Goal: Task Accomplishment & Management: Manage account settings

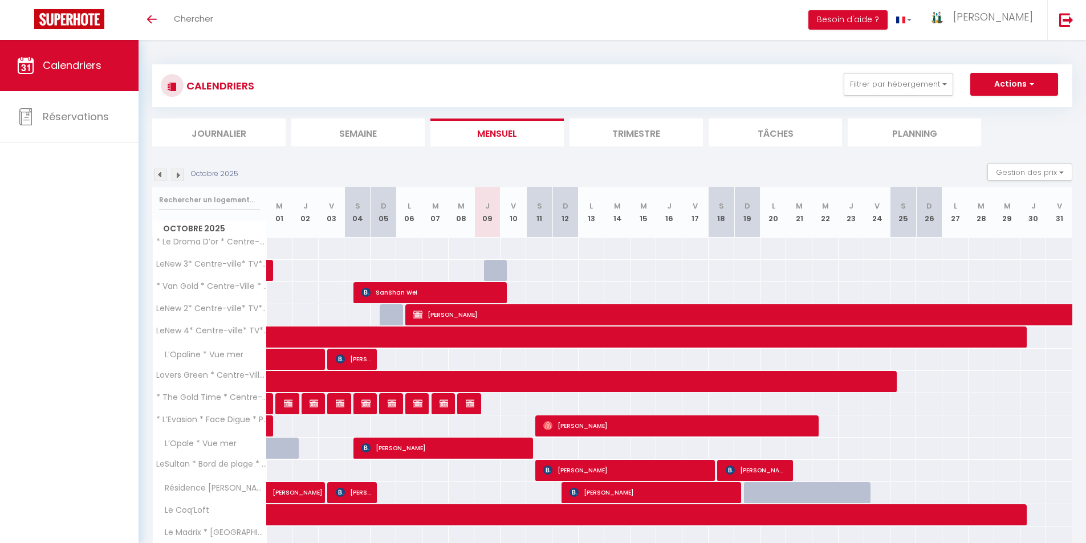
click at [364, 133] on li "Semaine" at bounding box center [357, 133] width 133 height 28
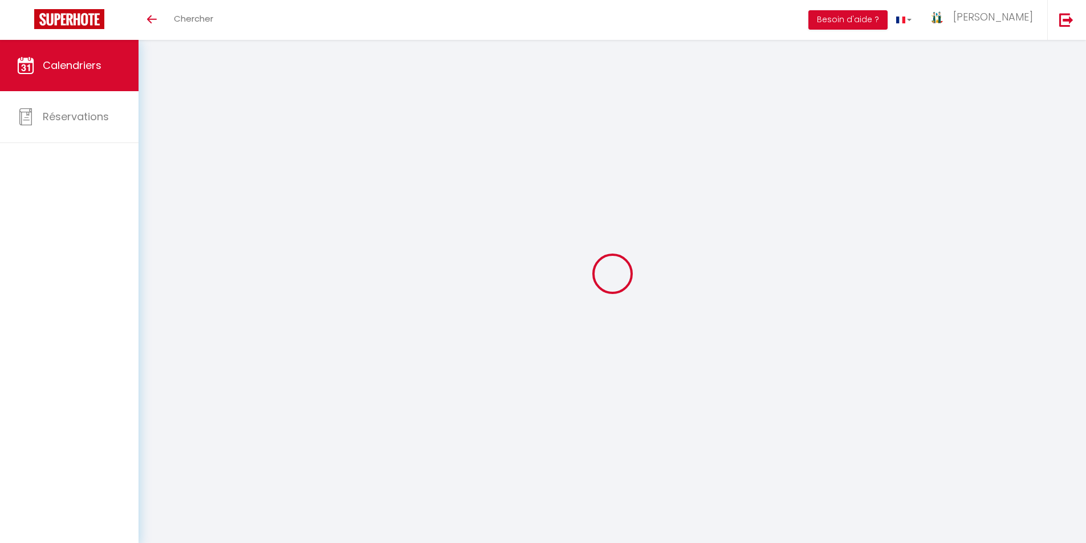
select select
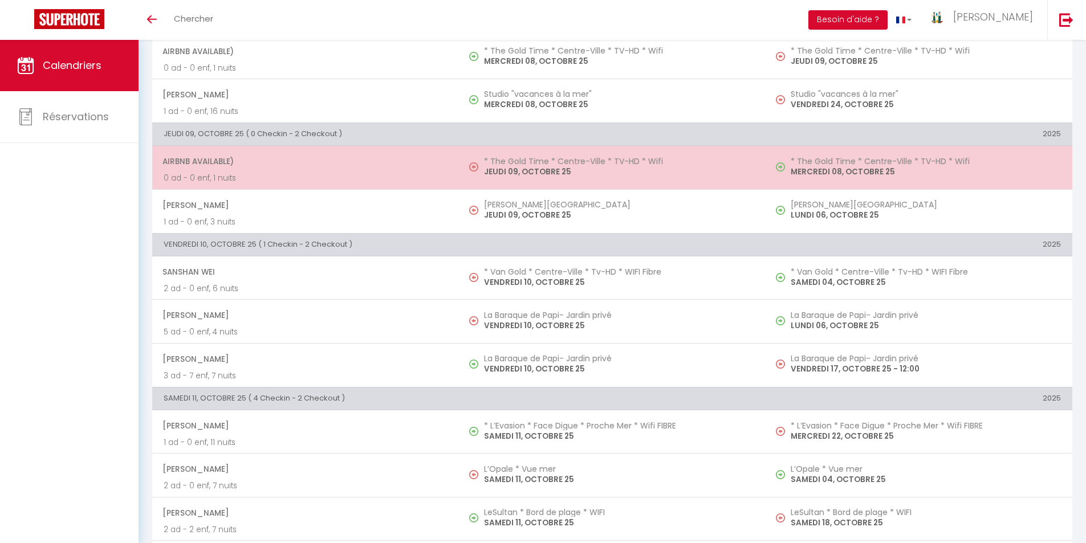
scroll to position [627, 0]
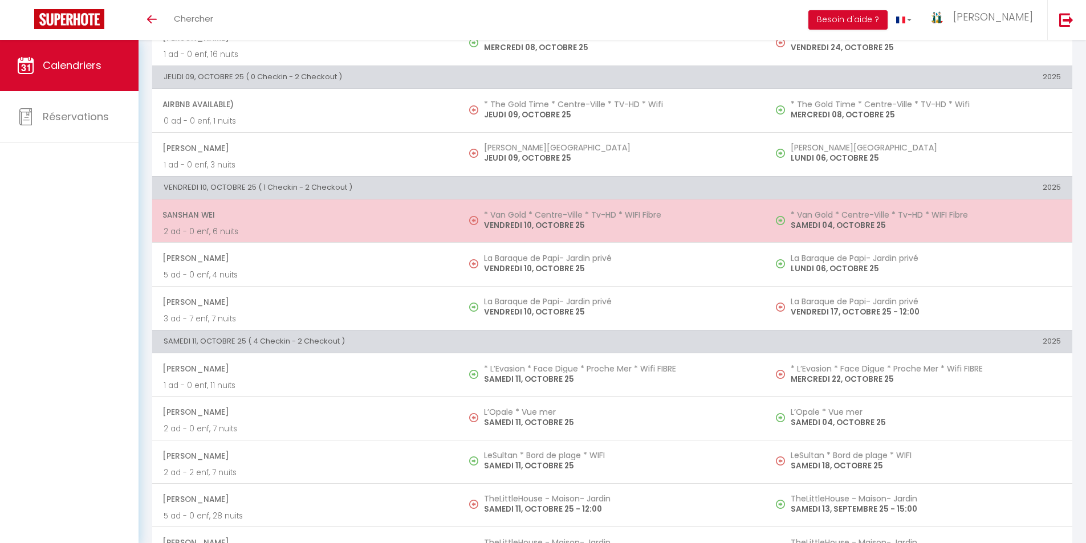
click at [528, 219] on p "VENDREDI 10, OCTOBRE 25" at bounding box center [619, 225] width 270 height 12
select select "OK"
select select "0"
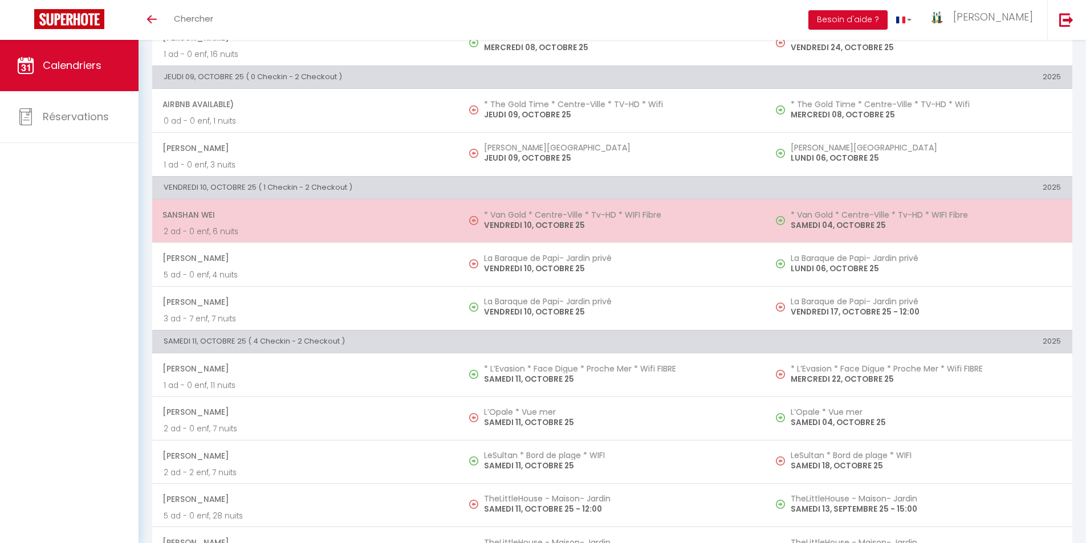
select select "1"
select select
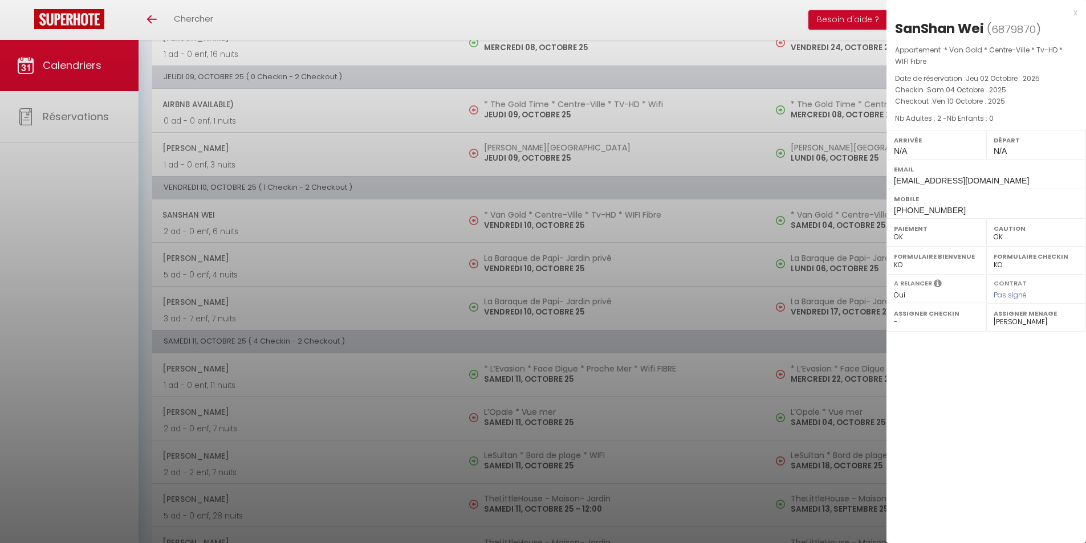
click at [1075, 13] on div "x" at bounding box center [981, 13] width 191 height 14
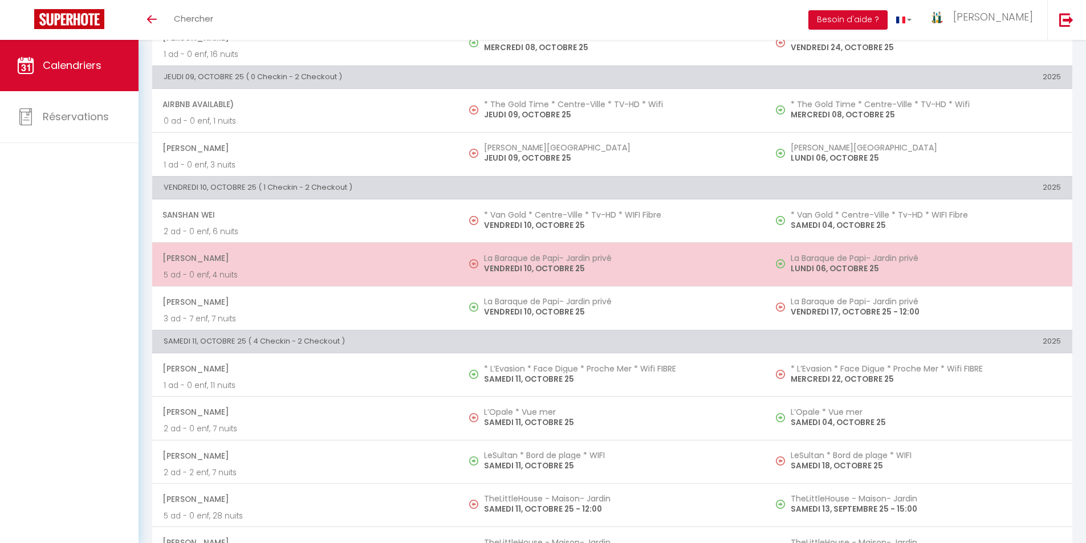
click at [572, 262] on h5 "La Baraque de Papi- Jardin privé" at bounding box center [619, 258] width 270 height 9
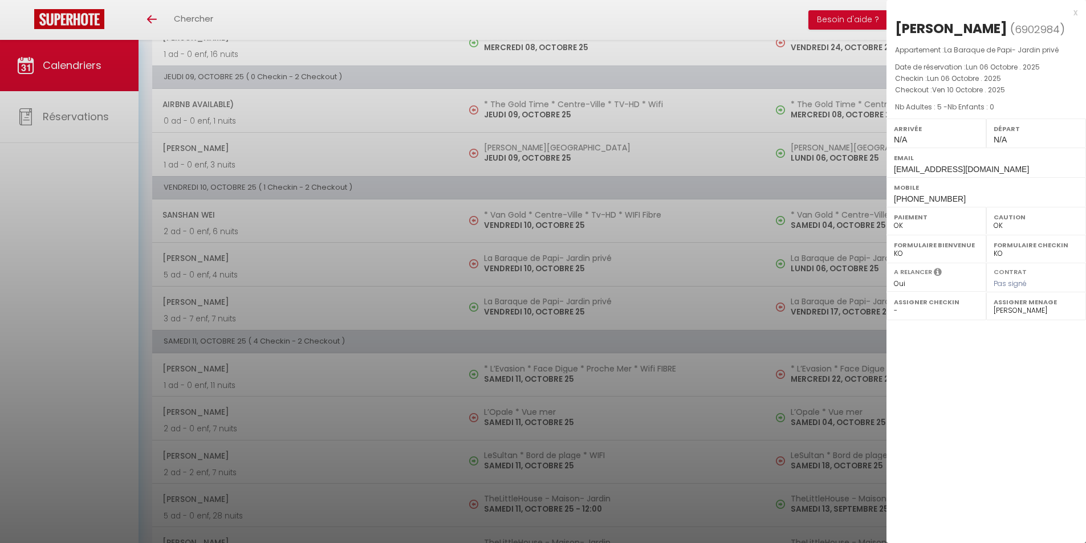
click at [1076, 10] on div "x" at bounding box center [981, 13] width 191 height 14
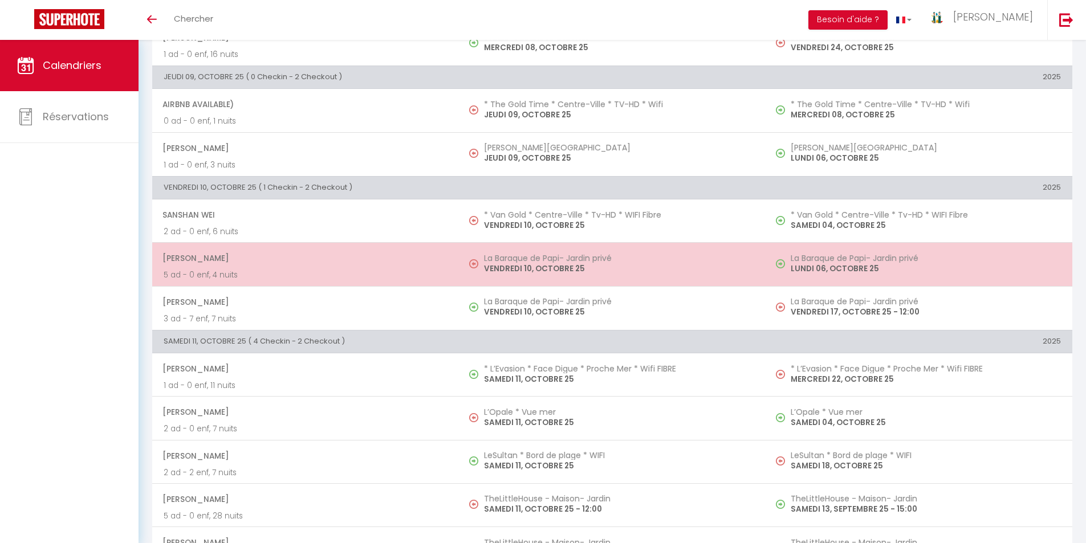
click at [536, 272] on p "VENDREDI 10, OCTOBRE 25" at bounding box center [619, 269] width 270 height 12
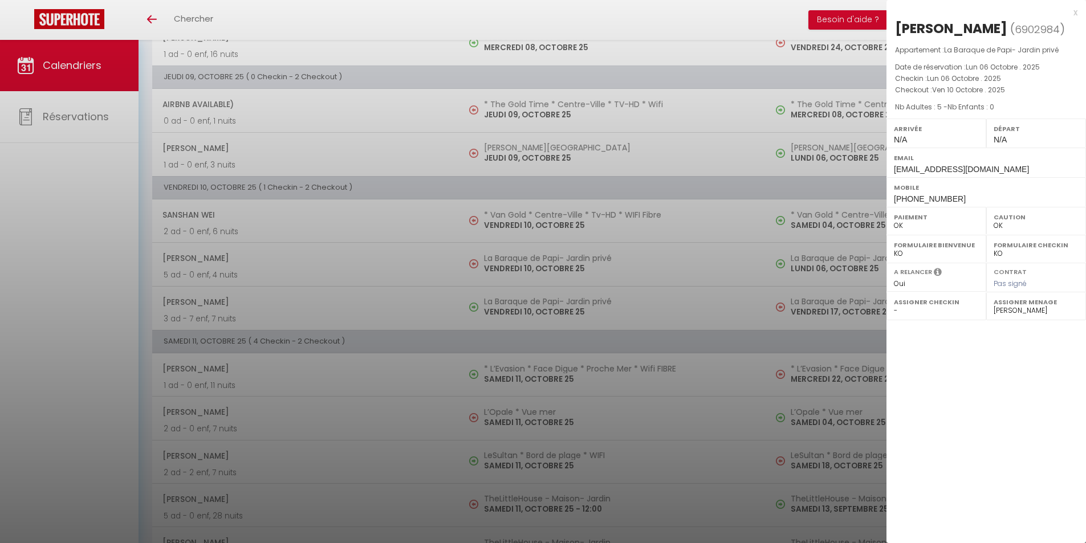
click at [1073, 11] on div "x" at bounding box center [981, 13] width 191 height 14
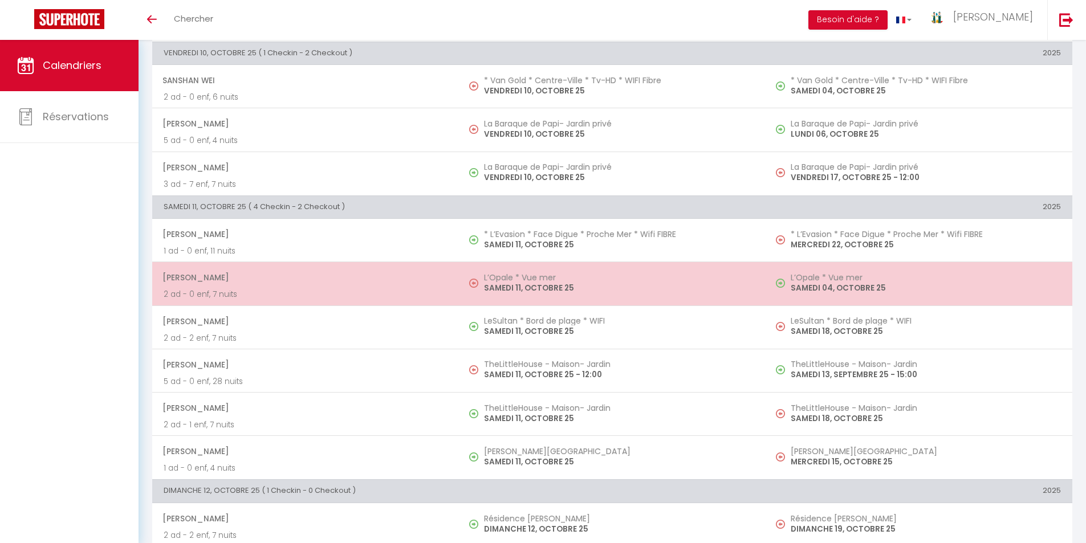
scroll to position [779, 0]
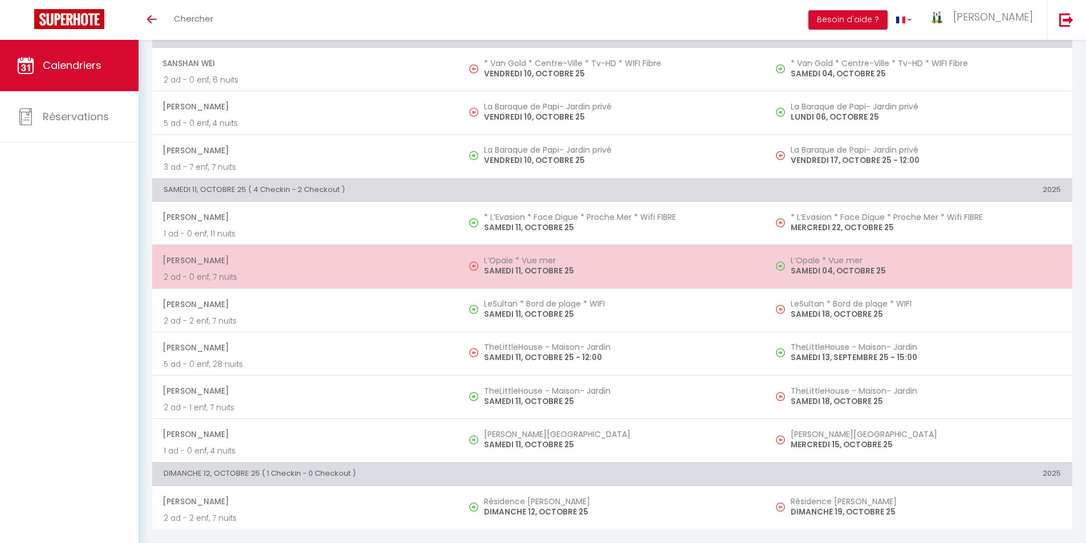
click at [504, 280] on td "L’Opale * Vue mer SAMEDI 11, OCTOBRE 25" at bounding box center [612, 266] width 307 height 43
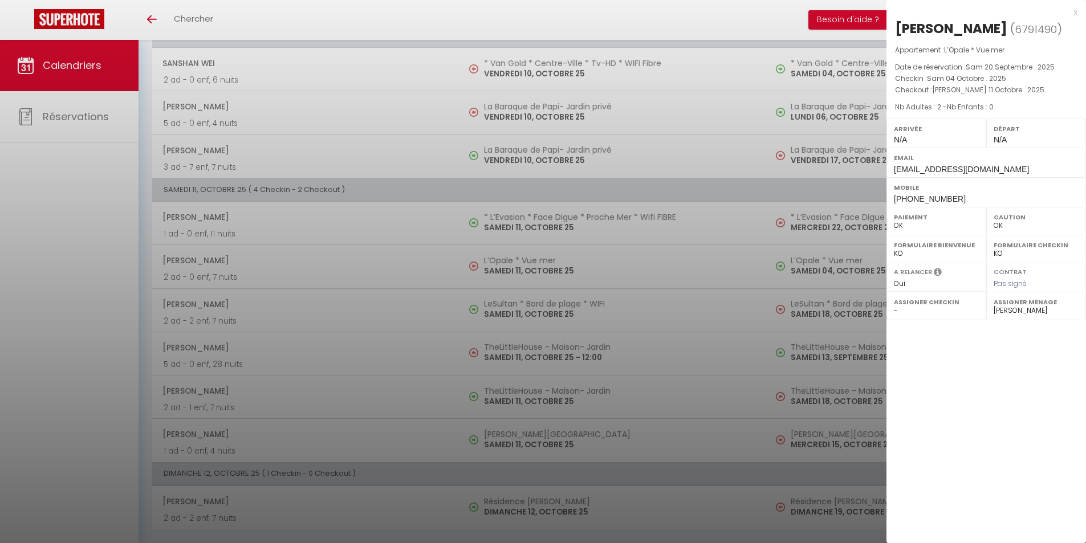
click at [1076, 10] on div "x" at bounding box center [981, 13] width 191 height 14
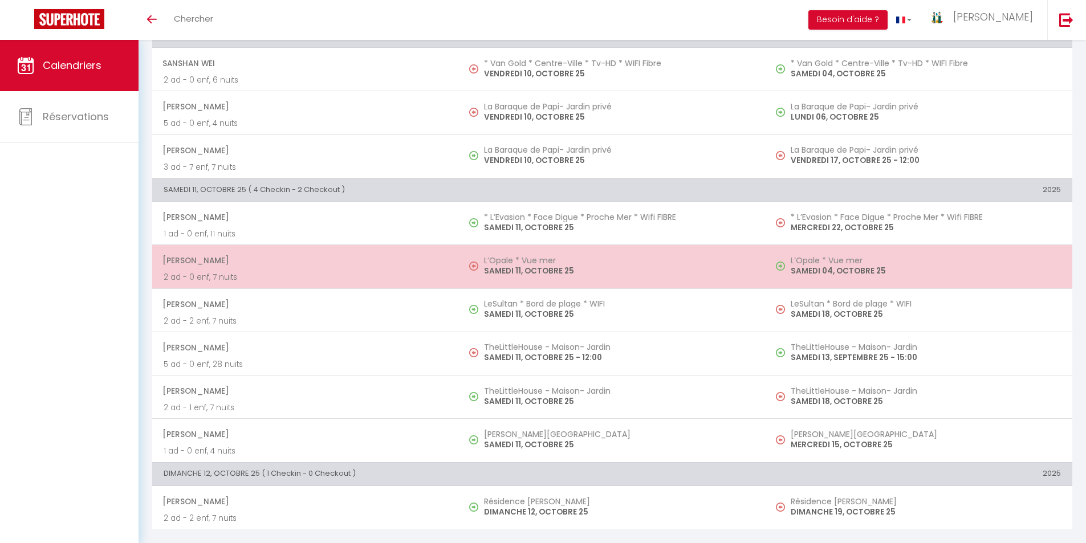
click at [502, 269] on p "SAMEDI 11, OCTOBRE 25" at bounding box center [619, 271] width 270 height 12
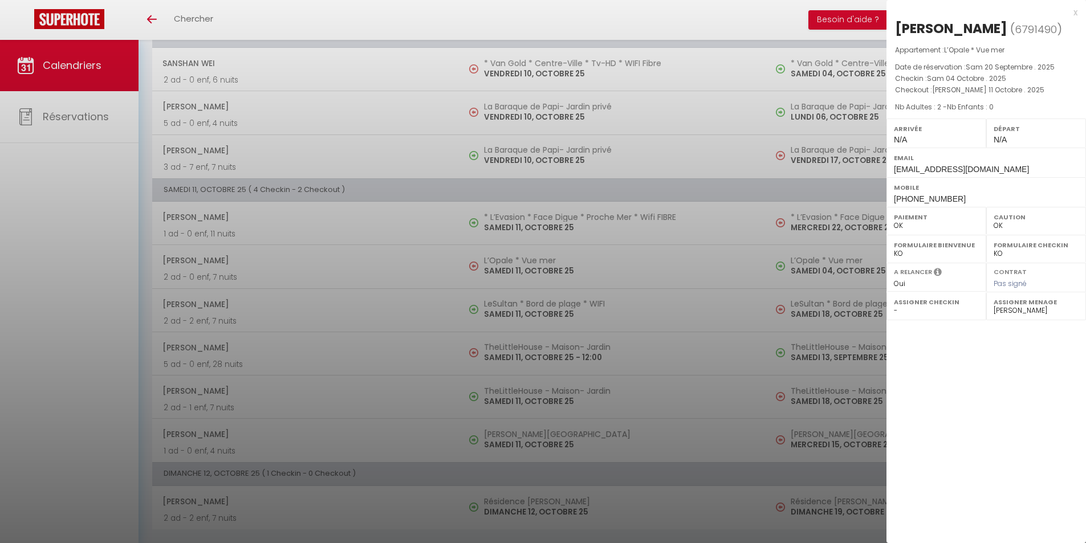
click at [1077, 9] on div "x [PERSON_NAME] ( 6791490 ) Appartement : L’Opale * Vue mer Date de réservation…" at bounding box center [986, 106] width 200 height 213
click at [1076, 9] on div "x" at bounding box center [981, 13] width 191 height 14
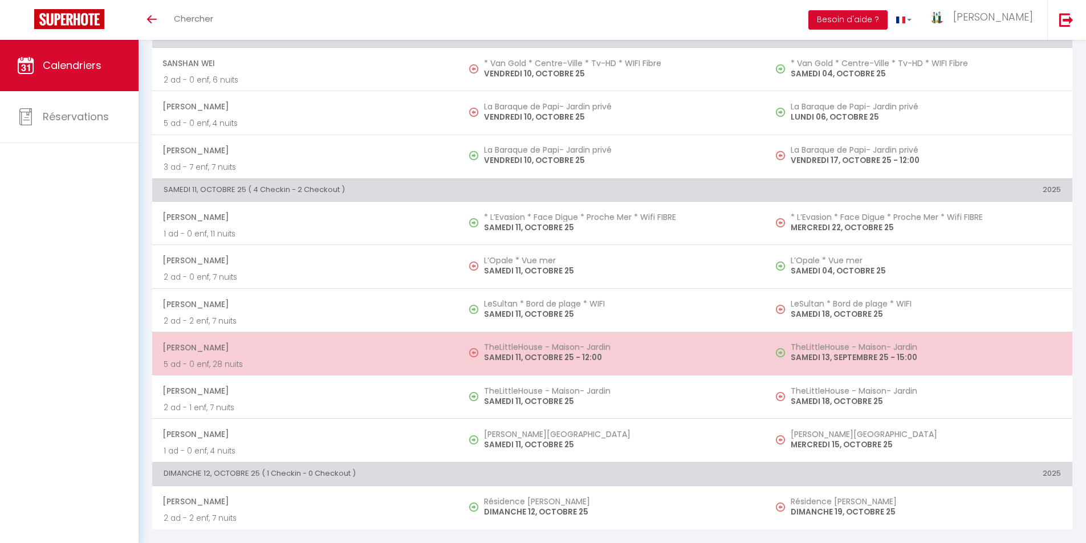
click at [579, 355] on p "SAMEDI 11, OCTOBRE 25 - 12:00" at bounding box center [619, 358] width 270 height 12
select select "33342"
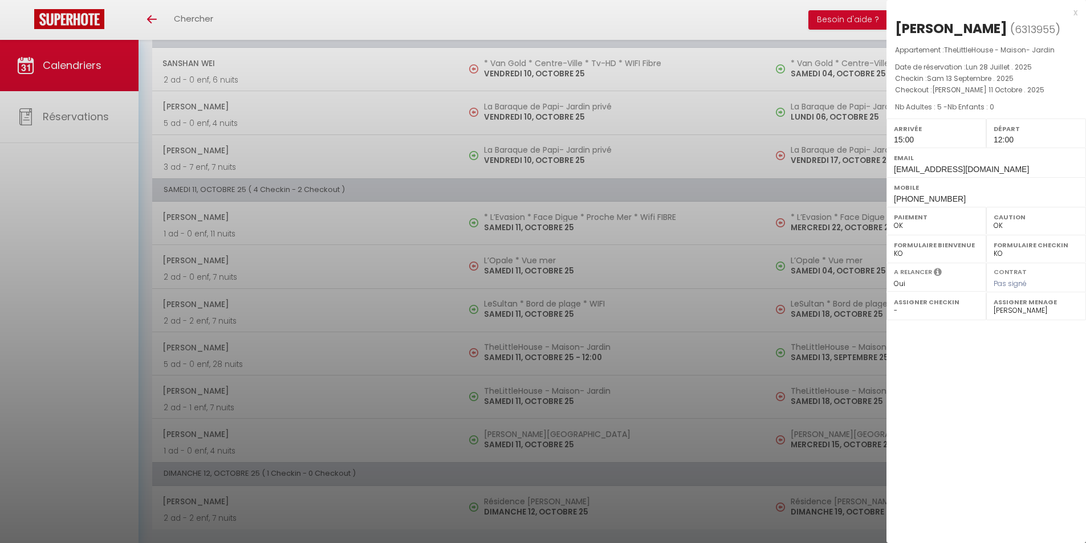
click at [1074, 10] on div "x" at bounding box center [981, 13] width 191 height 14
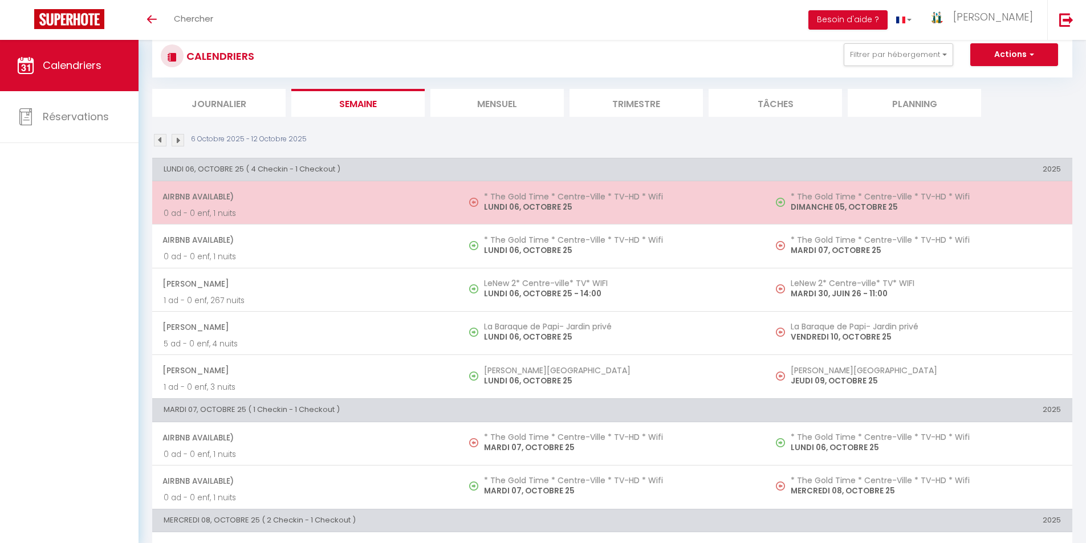
scroll to position [0, 0]
